Goal: Information Seeking & Learning: Check status

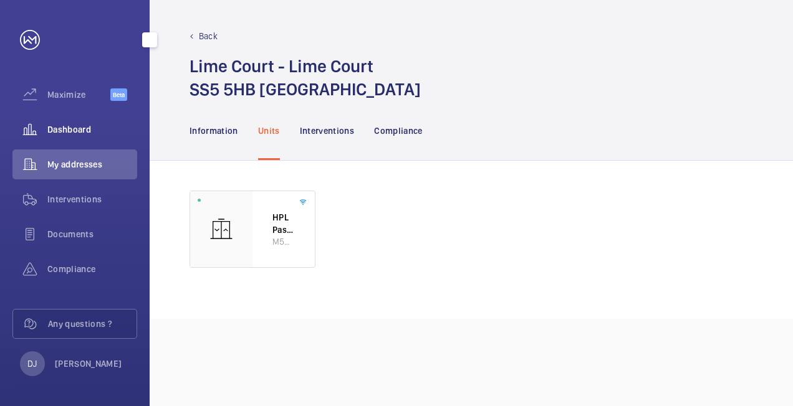
click at [87, 130] on span "Dashboard" at bounding box center [92, 129] width 90 height 12
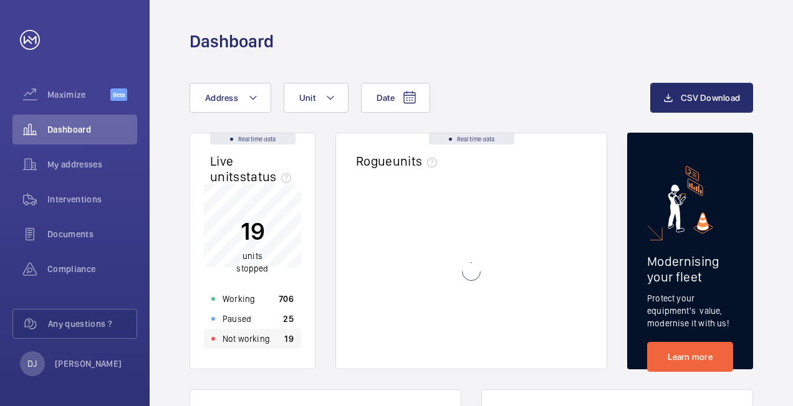
click at [287, 337] on p "19" at bounding box center [288, 339] width 9 height 12
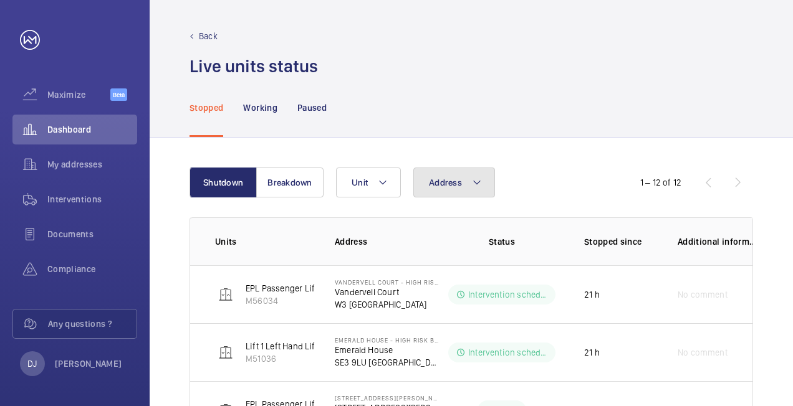
click at [445, 174] on button "Address" at bounding box center [454, 183] width 82 height 30
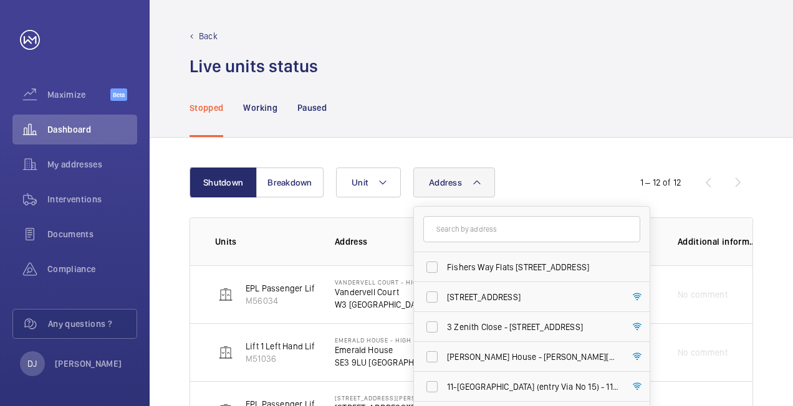
click at [482, 231] on input "text" at bounding box center [531, 229] width 217 height 26
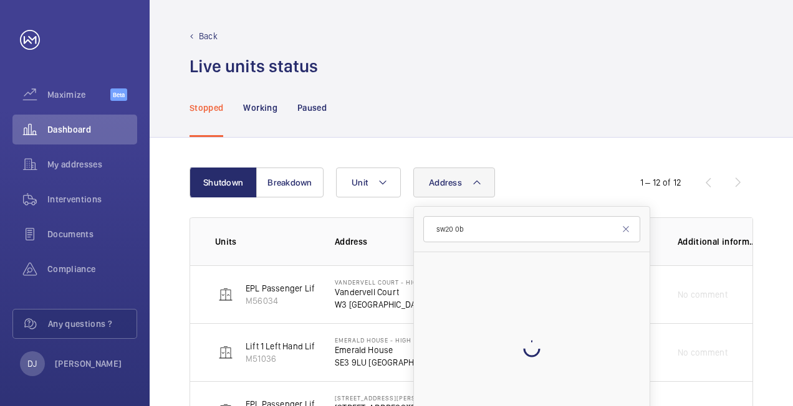
type input "sw20 0bn"
drag, startPoint x: 512, startPoint y: 224, endPoint x: 420, endPoint y: 221, distance: 92.3
click at [418, 223] on form "sw20 0bn" at bounding box center [532, 230] width 236 height 46
type input "d"
